Goal: Find specific page/section: Find specific page/section

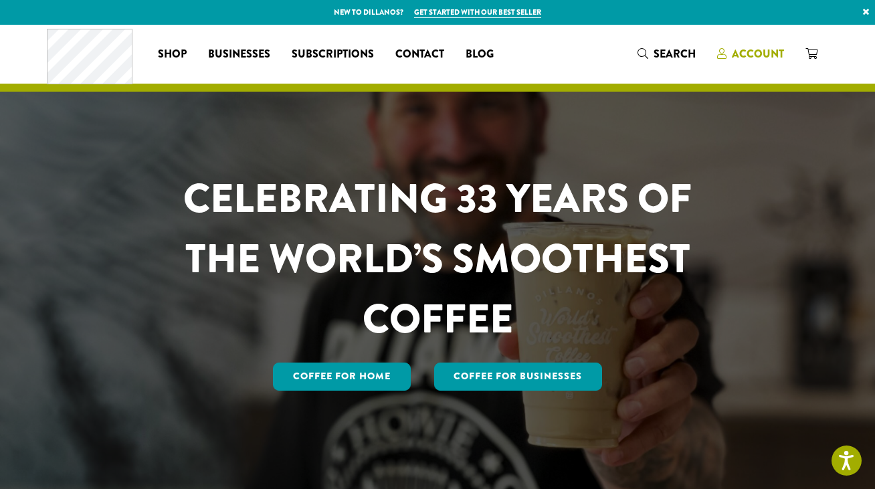
click at [768, 54] on span "Account" at bounding box center [758, 53] width 52 height 15
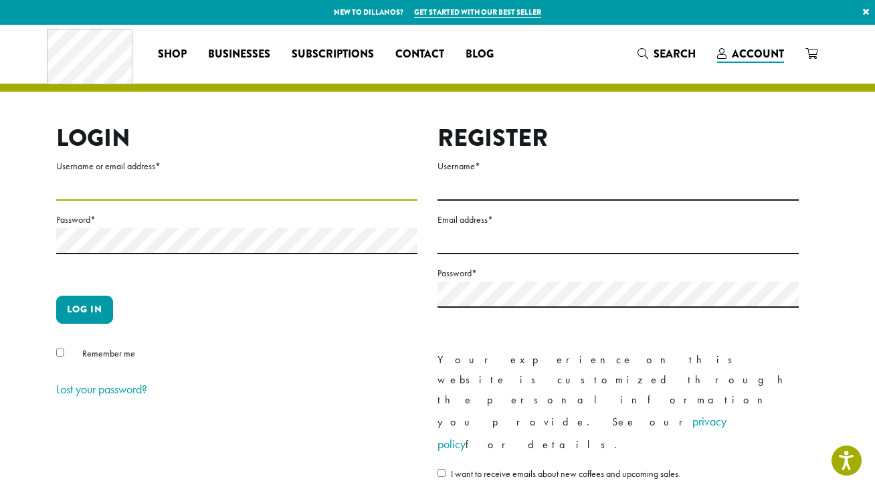
type input "**********"
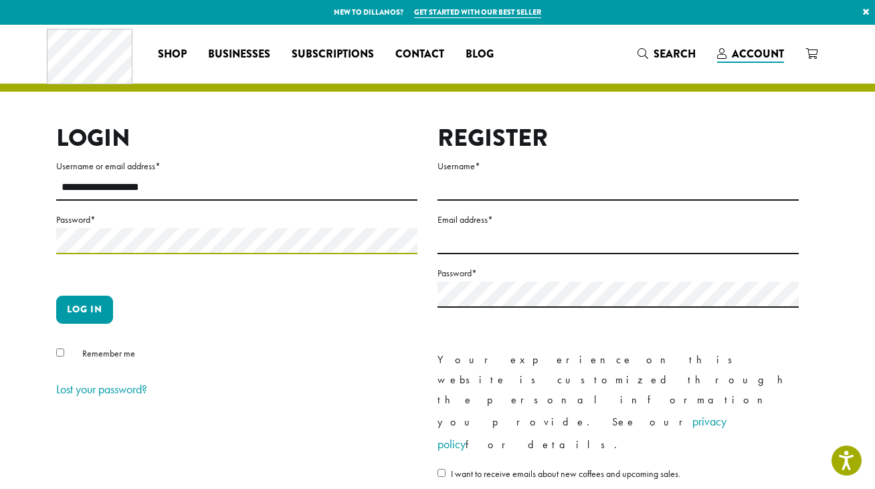
click at [84, 309] on button "Log in" at bounding box center [84, 310] width 57 height 28
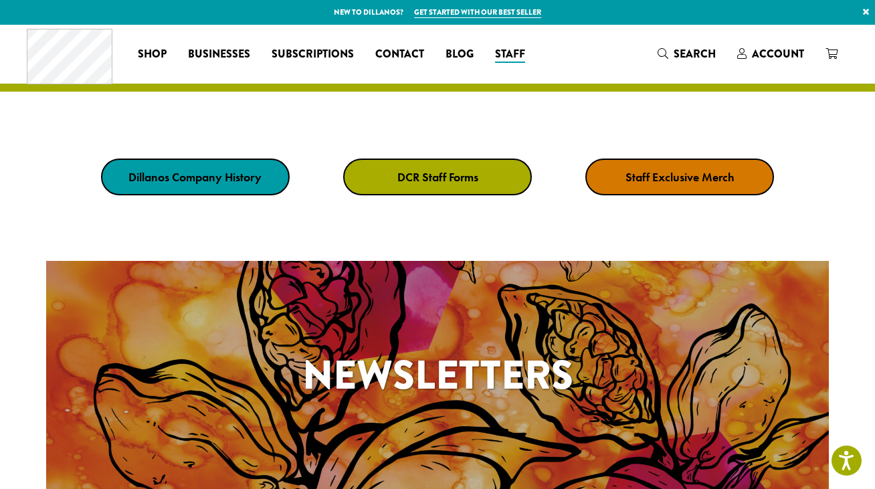
click at [499, 182] on link "DCR Staff Forms" at bounding box center [437, 177] width 189 height 37
click at [414, 175] on strong "DCR Staff Forms" at bounding box center [437, 176] width 81 height 15
click at [464, 171] on strong "DCR Staff Forms" at bounding box center [437, 176] width 81 height 15
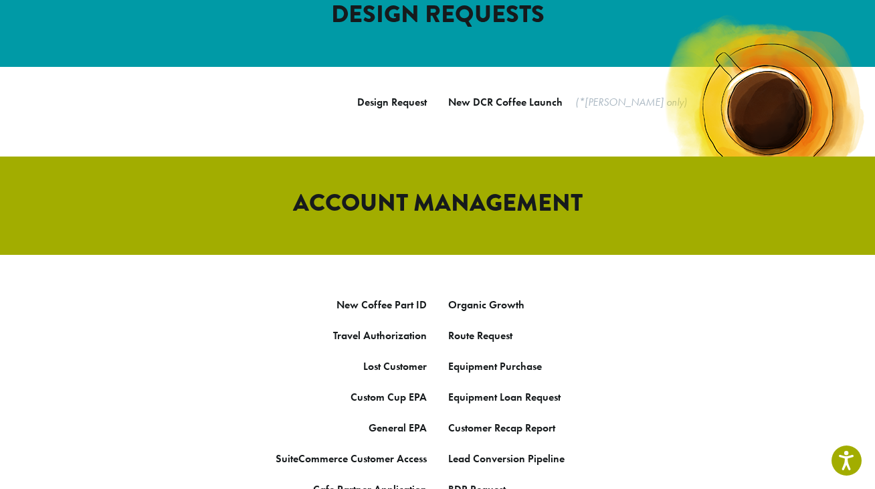
scroll to position [575, 0]
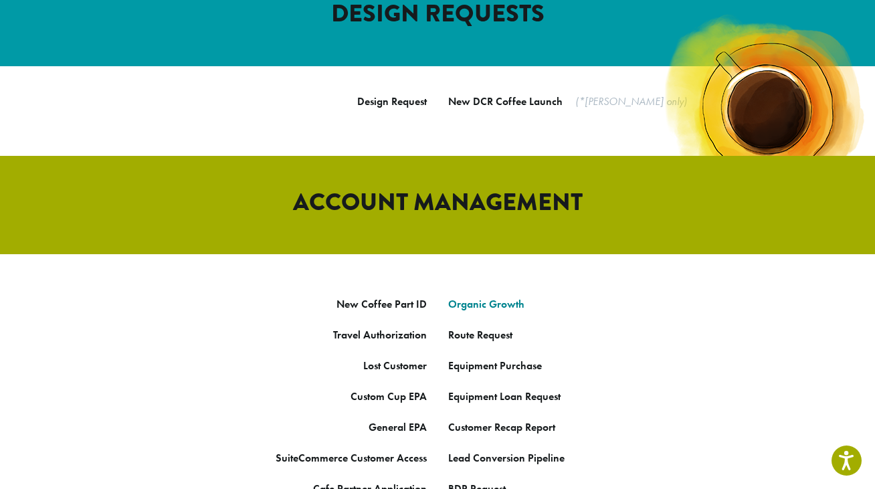
click at [509, 297] on link "Organic Growth" at bounding box center [486, 304] width 76 height 14
click at [478, 297] on link "Organic Growth" at bounding box center [486, 304] width 76 height 14
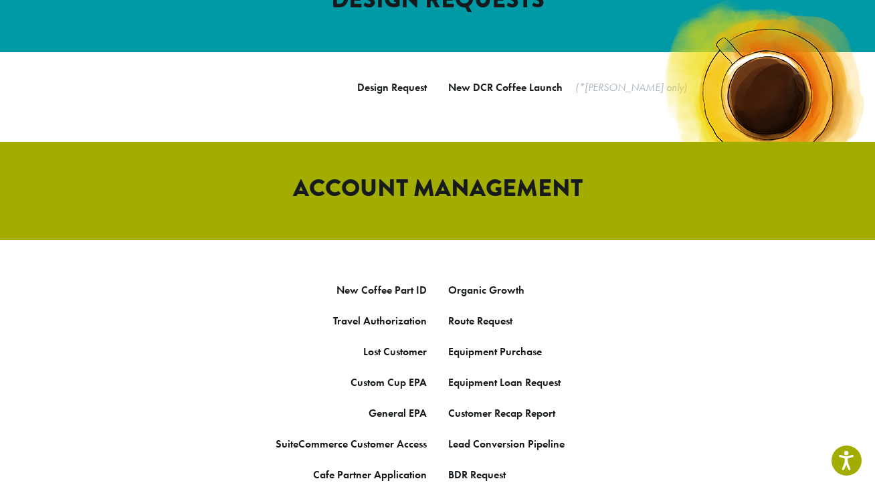
scroll to position [593, 0]
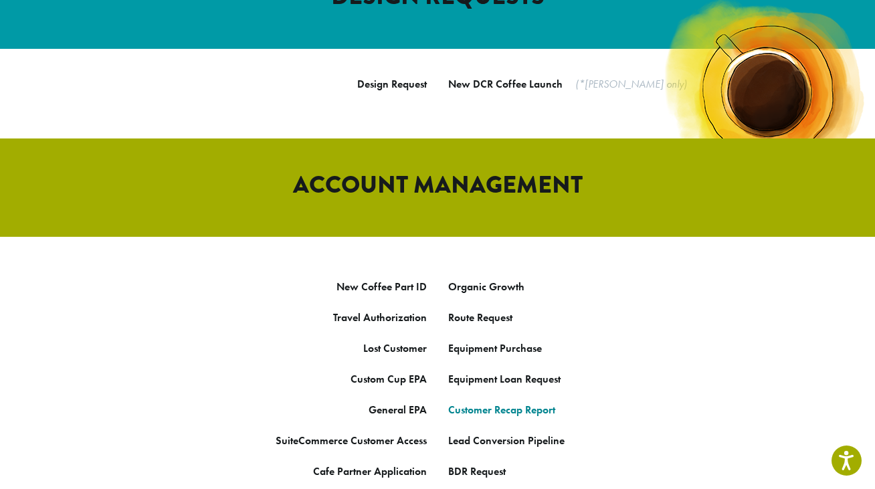
click at [494, 403] on strong "Customer Recap Report" at bounding box center [501, 410] width 107 height 14
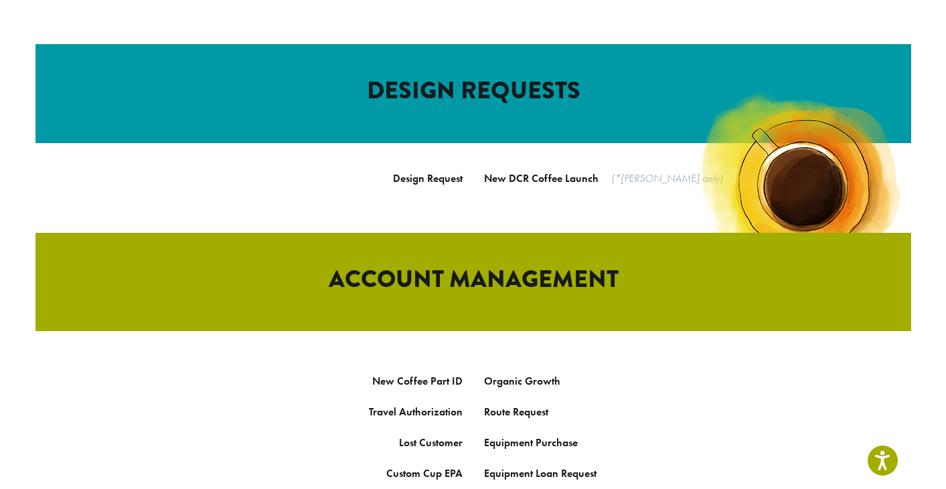
scroll to position [517, 0]
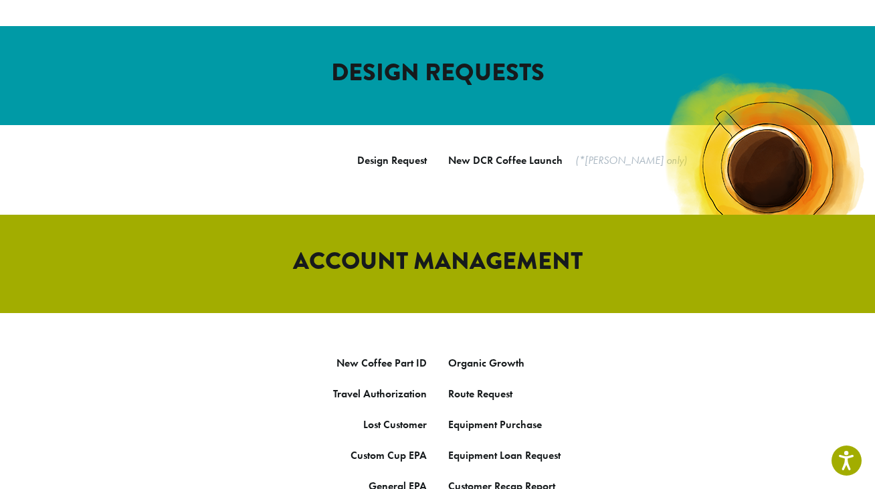
click at [494, 446] on p "Equipment Loan Request" at bounding box center [638, 456] width 381 height 20
click at [502, 448] on link "Equipment Loan Request" at bounding box center [504, 455] width 112 height 14
